Goal: Task Accomplishment & Management: Manage account settings

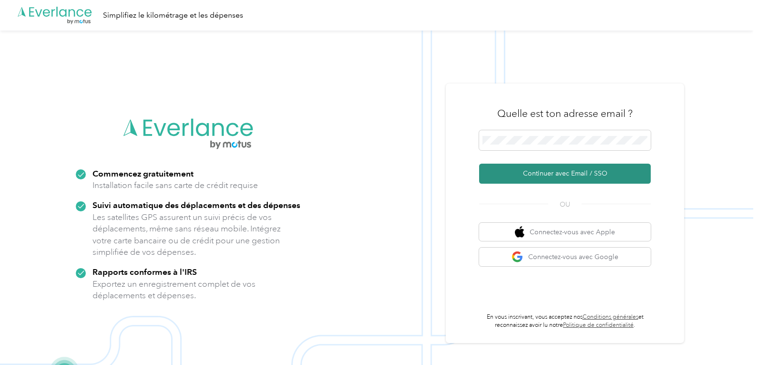
click at [579, 173] on font "Continuer avec Email / SSO" at bounding box center [565, 173] width 84 height 8
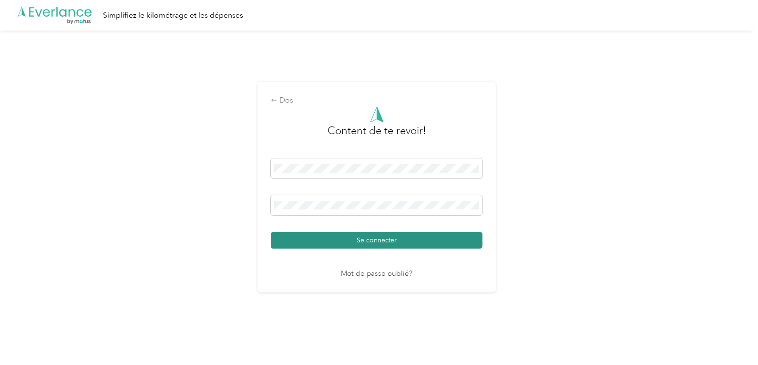
click at [384, 239] on font "Se connecter" at bounding box center [377, 240] width 40 height 8
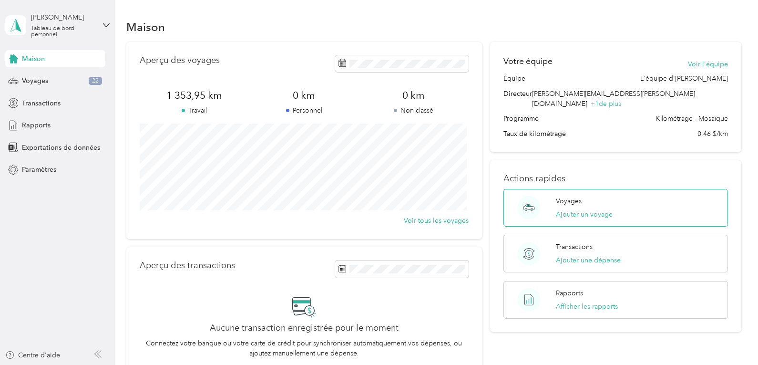
click at [569, 197] on div "Voyages Ajouter un voyage" at bounding box center [584, 207] width 57 height 23
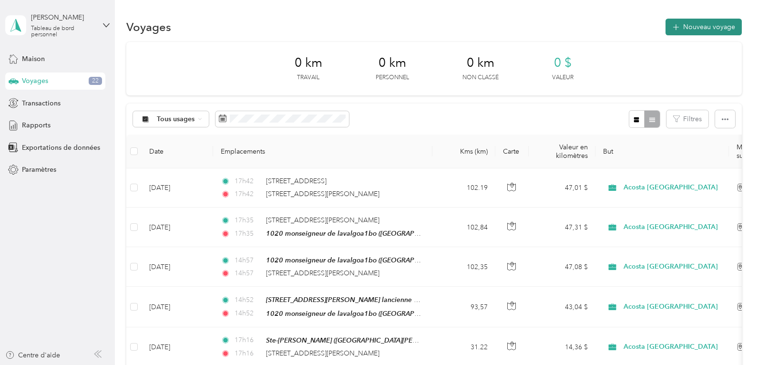
click at [705, 23] on font "Nouveau voyage" at bounding box center [710, 27] width 52 height 8
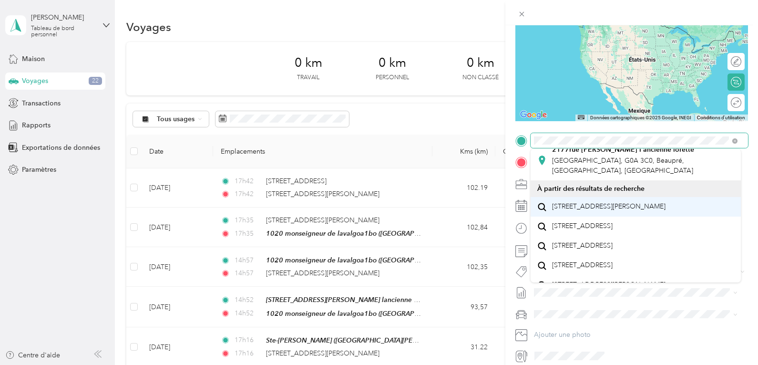
scroll to position [95, 0]
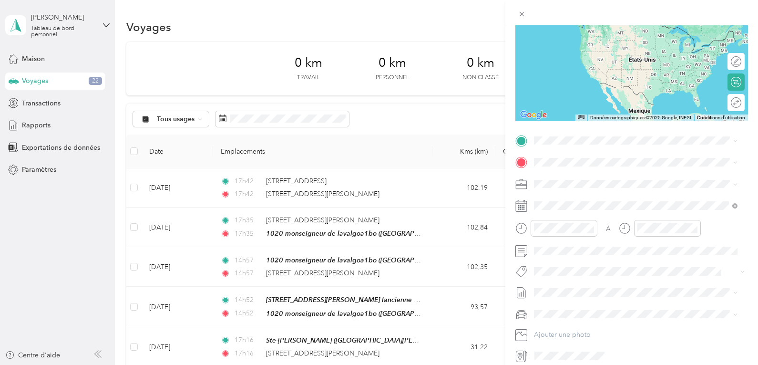
click at [590, 187] on font "[STREET_ADDRESS][PERSON_NAME]" at bounding box center [609, 191] width 114 height 8
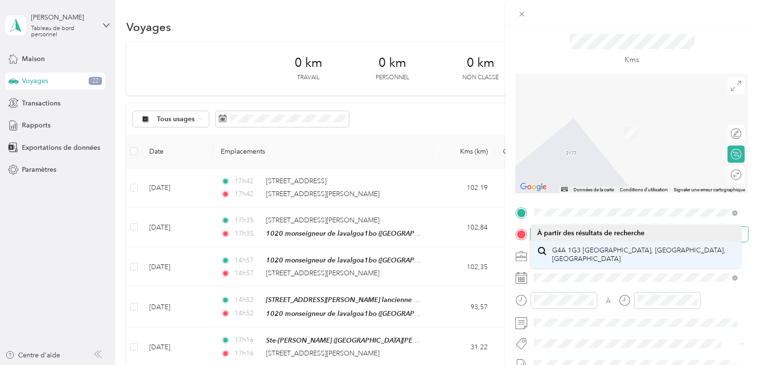
scroll to position [0, 0]
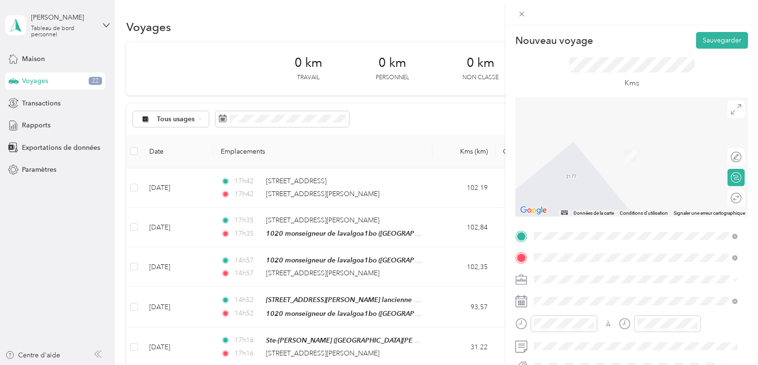
click at [613, 291] on font "G4A 1G3 [GEOGRAPHIC_DATA], [GEOGRAPHIC_DATA], [GEOGRAPHIC_DATA]" at bounding box center [639, 296] width 174 height 17
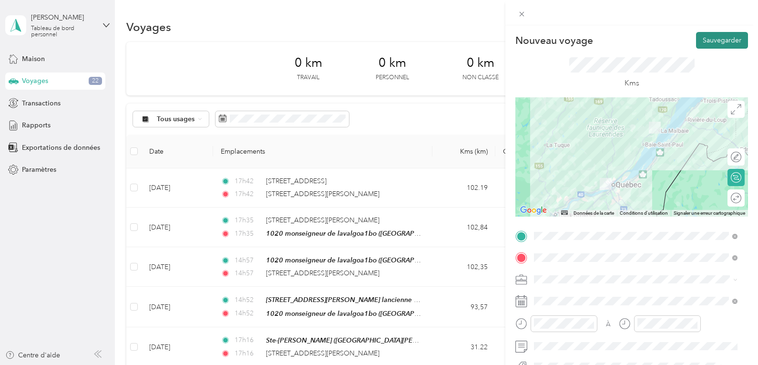
click at [711, 41] on font "Sauvegarder" at bounding box center [722, 40] width 39 height 8
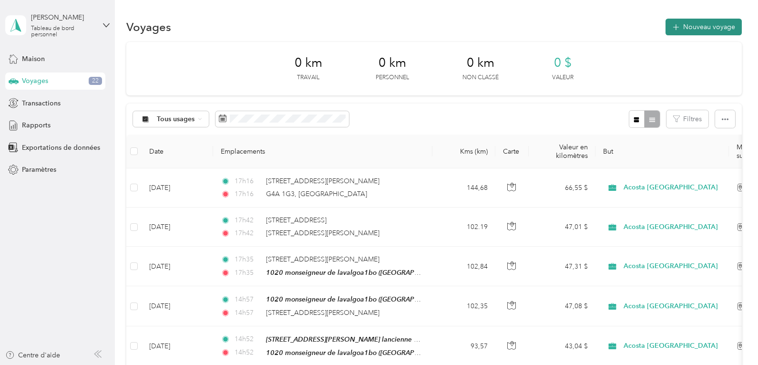
click at [699, 25] on font "Nouveau voyage" at bounding box center [710, 27] width 52 height 8
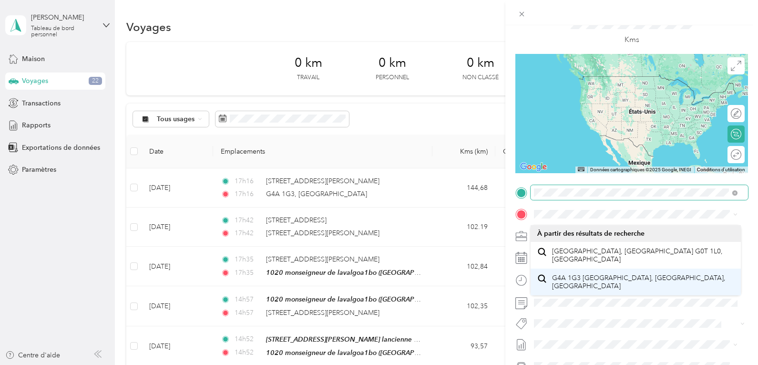
scroll to position [48, 0]
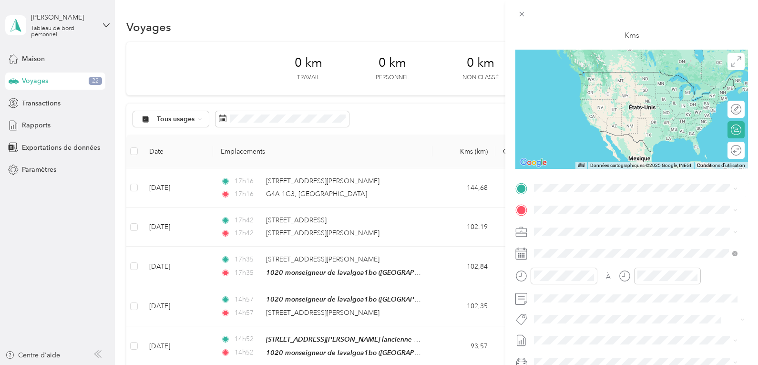
click at [648, 348] on div "Nouveau voyage Sauvegarder Ce voyage ne peut pas être modifié, car il est en co…" at bounding box center [377, 365] width 754 height 0
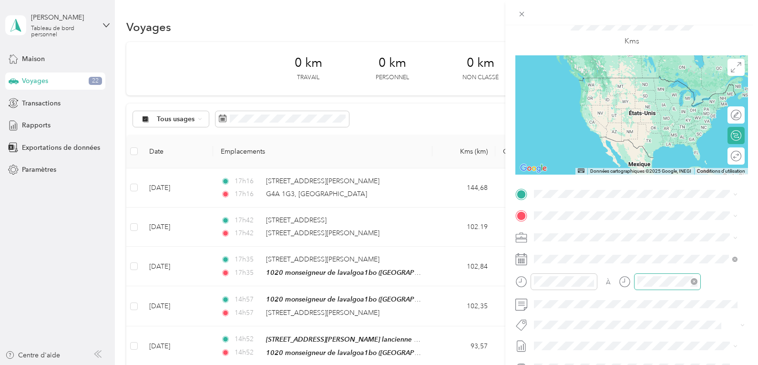
scroll to position [0, 0]
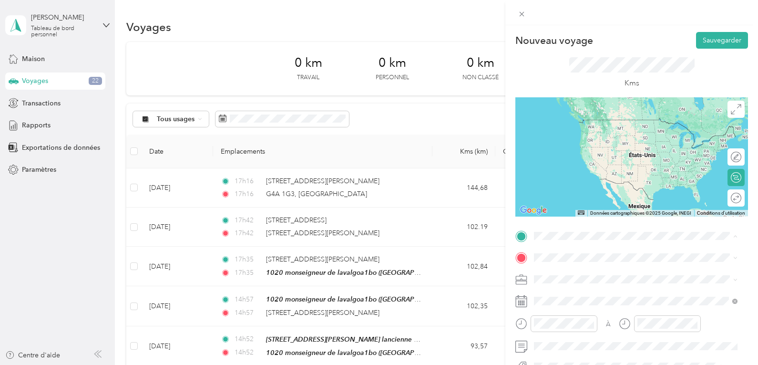
click at [597, 297] on div "G4A 1G3 [GEOGRAPHIC_DATA], [GEOGRAPHIC_DATA], [GEOGRAPHIC_DATA]" at bounding box center [636, 301] width 197 height 20
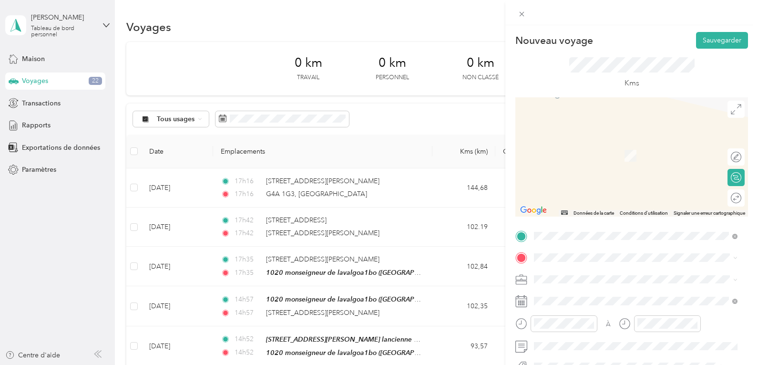
click at [584, 232] on div "[STREET_ADDRESS][PERSON_NAME][PERSON_NAME]" at bounding box center [643, 252] width 182 height 40
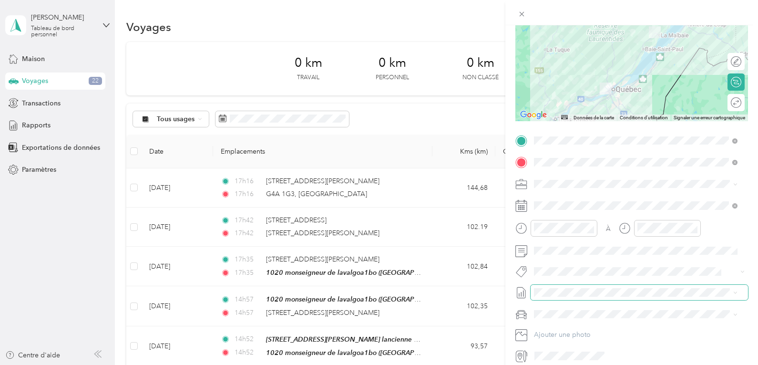
scroll to position [136, 0]
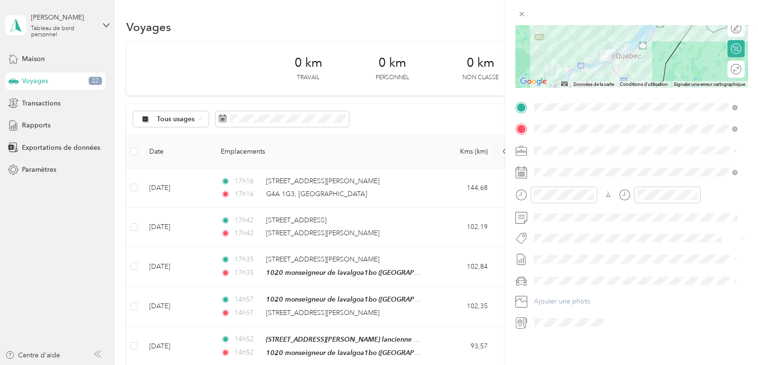
click at [663, 239] on div "Chargement..." at bounding box center [636, 256] width 210 height 35
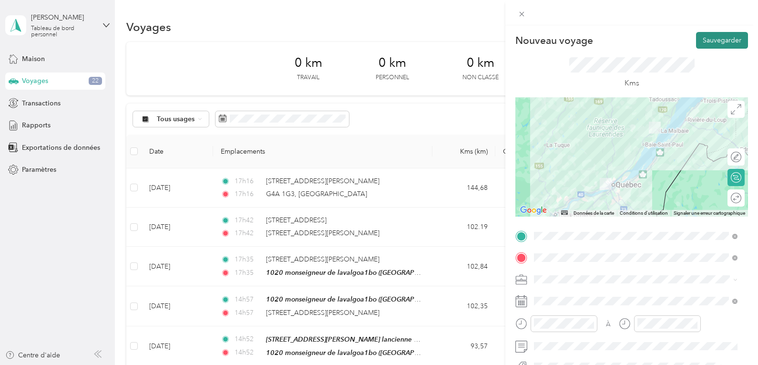
click at [719, 36] on font "Sauvegarder" at bounding box center [722, 40] width 39 height 8
